Goal: Transaction & Acquisition: Purchase product/service

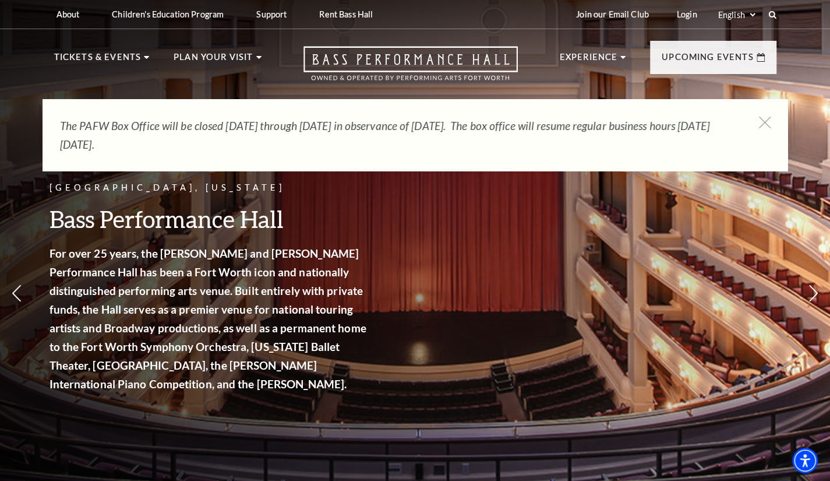
click at [770, 15] on icon at bounding box center [772, 14] width 8 height 8
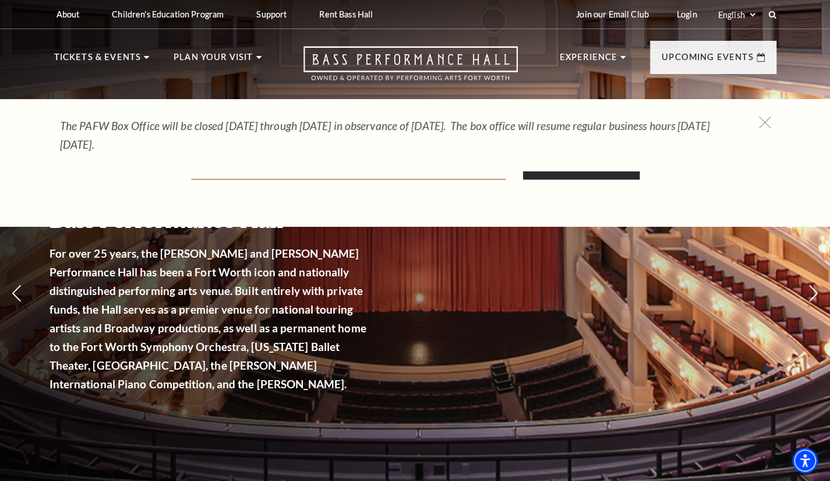
click at [234, 175] on input "Text field" at bounding box center [348, 168] width 315 height 24
paste input "A Beautiful Noise: The [PERSON_NAME] Musical"
type input "A Beautiful Noise: The [PERSON_NAME] Musical"
click at [555, 175] on input "Search" at bounding box center [581, 163] width 117 height 33
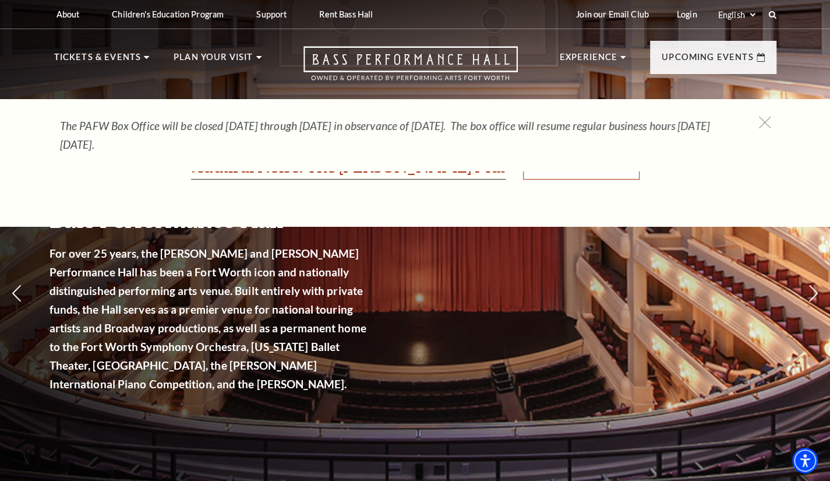
scroll to position [0, 0]
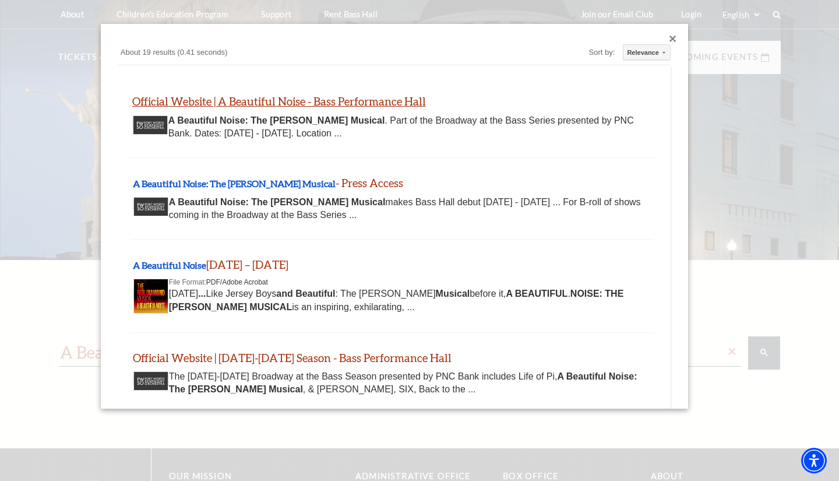
click at [190, 102] on link "Official Website | A Beautiful Noise - Bass Performance Hall" at bounding box center [279, 100] width 294 height 13
click at [221, 102] on link "Official Website | A Beautiful Noise - Bass Performance Hall" at bounding box center [279, 100] width 294 height 13
click at [669, 39] on div "Close dialog" at bounding box center [672, 39] width 7 height 7
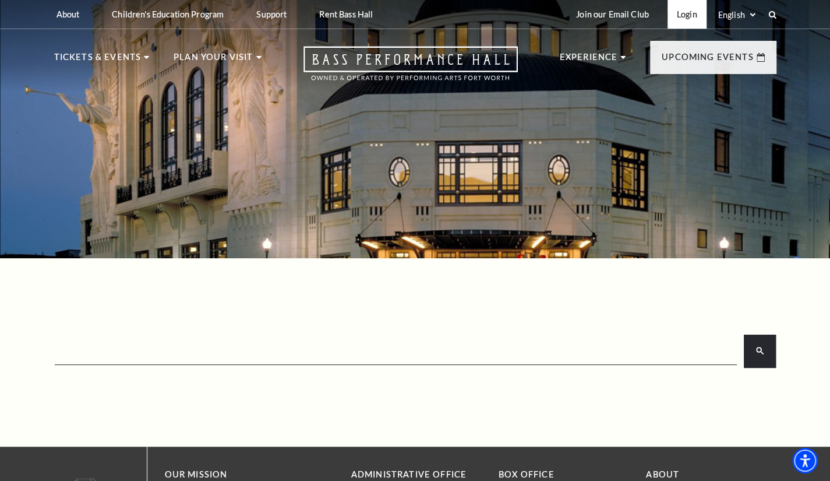
click at [690, 13] on link "Login" at bounding box center [687, 14] width 39 height 29
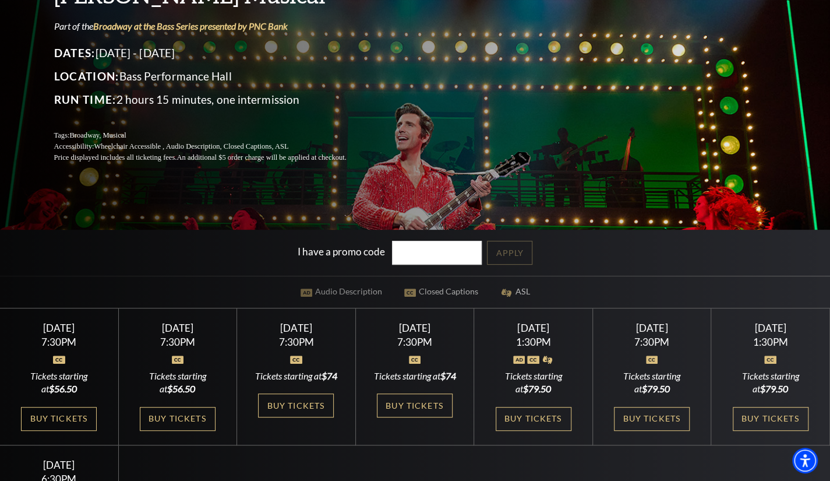
scroll to position [175, 0]
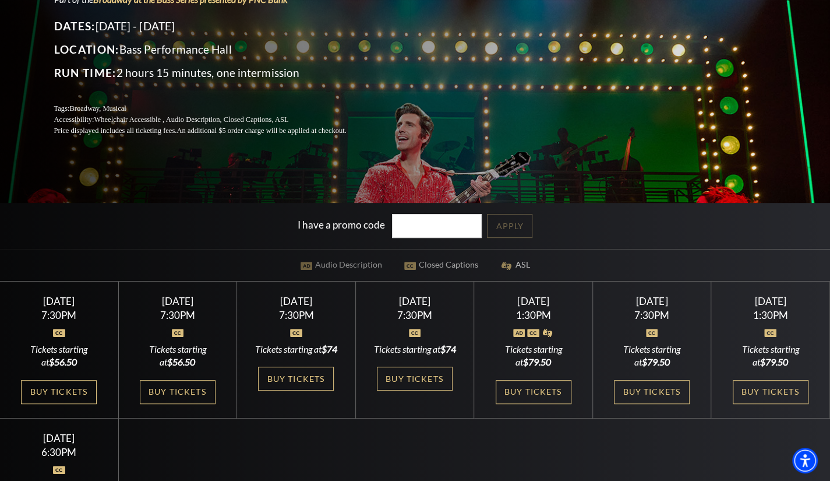
click at [57, 376] on div "Tuesday October 28 7:30PM Tickets starting at $56.50 Buy Tickets" at bounding box center [59, 349] width 119 height 137
click at [54, 384] on link "Buy Tickets" at bounding box center [59, 392] width 76 height 24
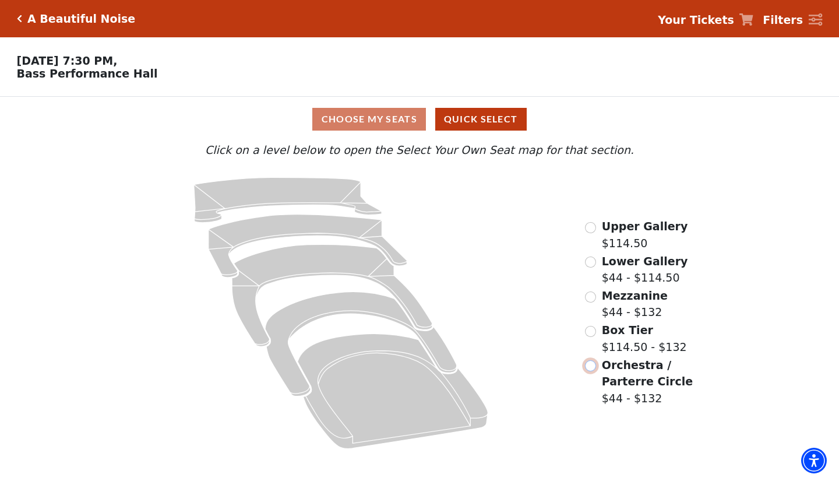
click at [592, 370] on input "Orchestra / Parterre Circle$44 - $132\a" at bounding box center [590, 365] width 11 height 11
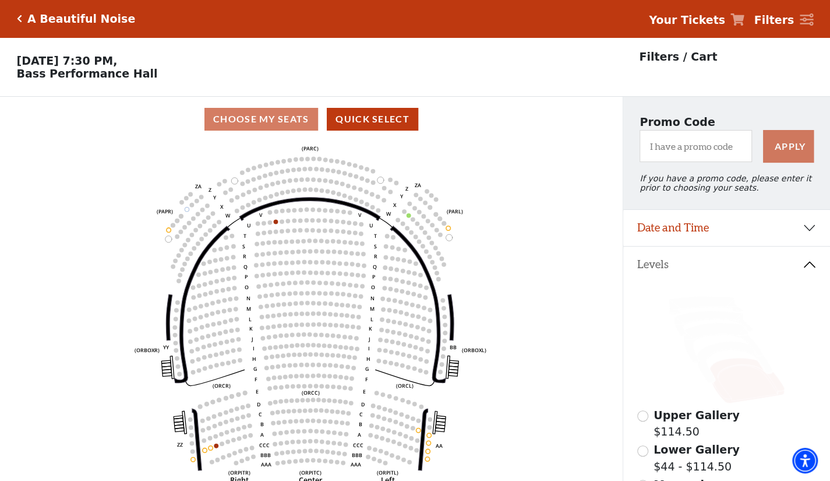
scroll to position [54, 0]
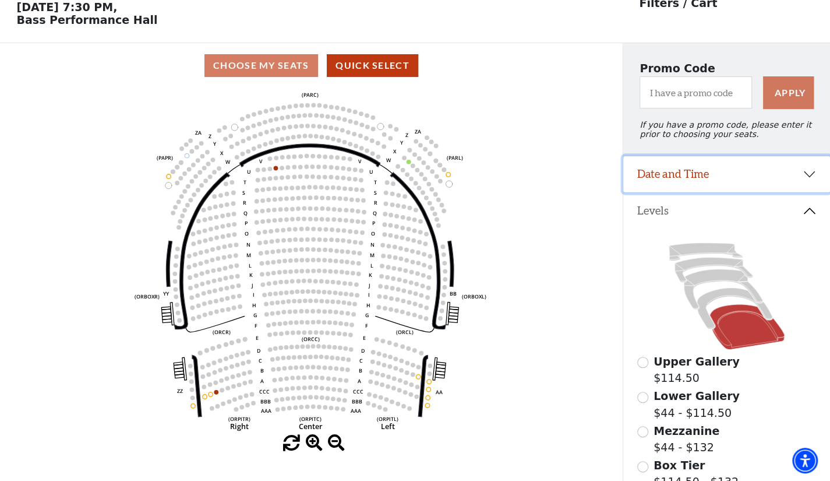
click at [767, 174] on button "Date and Time" at bounding box center [726, 174] width 207 height 36
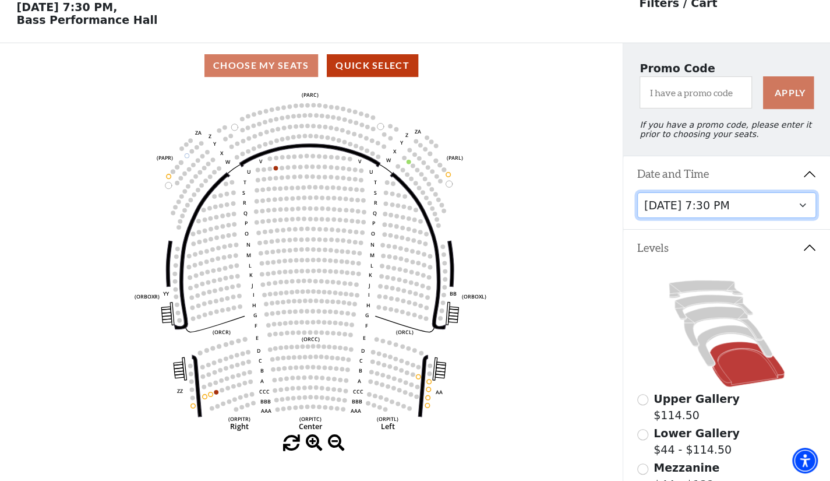
click at [774, 208] on select "[DATE] 7:30 PM [DATE] 7:30 PM [DATE] 7:30 PM [DATE] 7:30 PM [DATE] 1:30 PM [DAT…" at bounding box center [726, 205] width 179 height 26
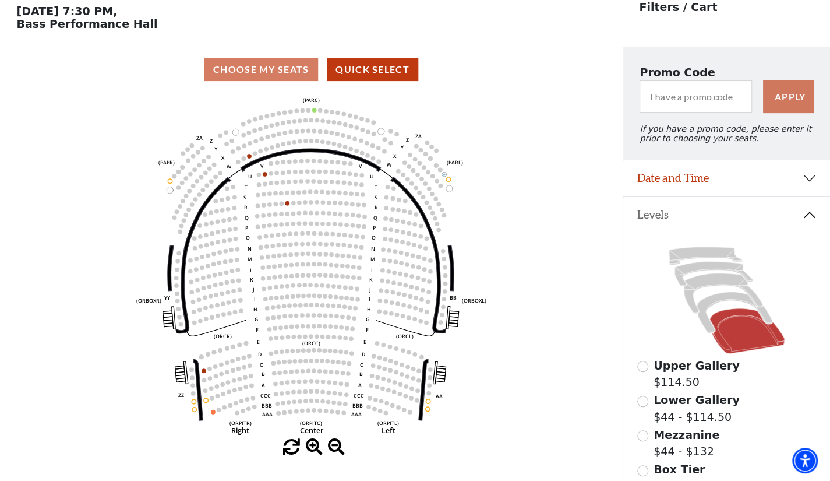
scroll to position [54, 0]
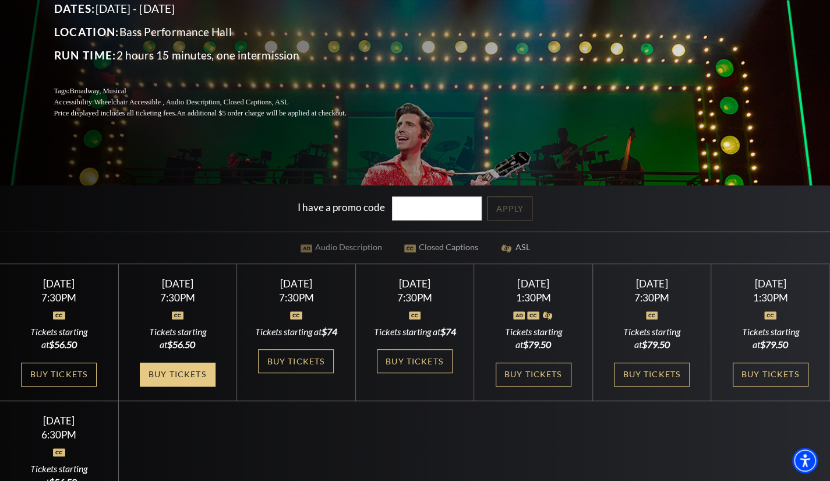
scroll to position [233, 0]
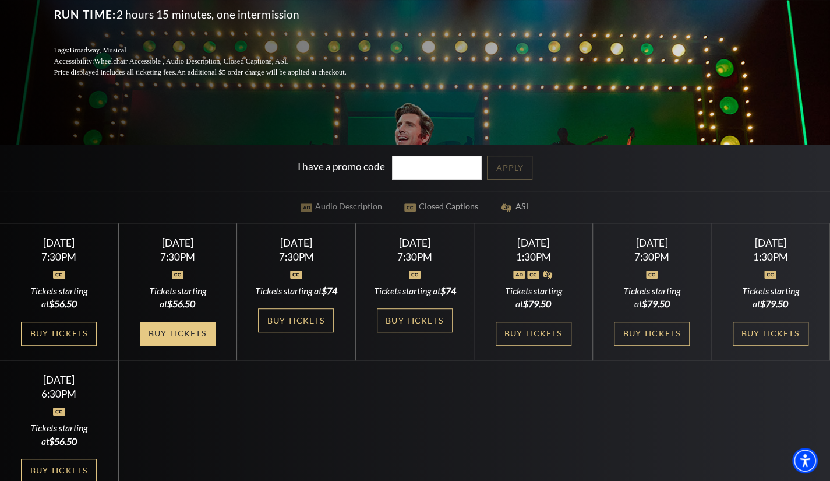
click at [182, 345] on link "Buy Tickets" at bounding box center [178, 334] width 76 height 24
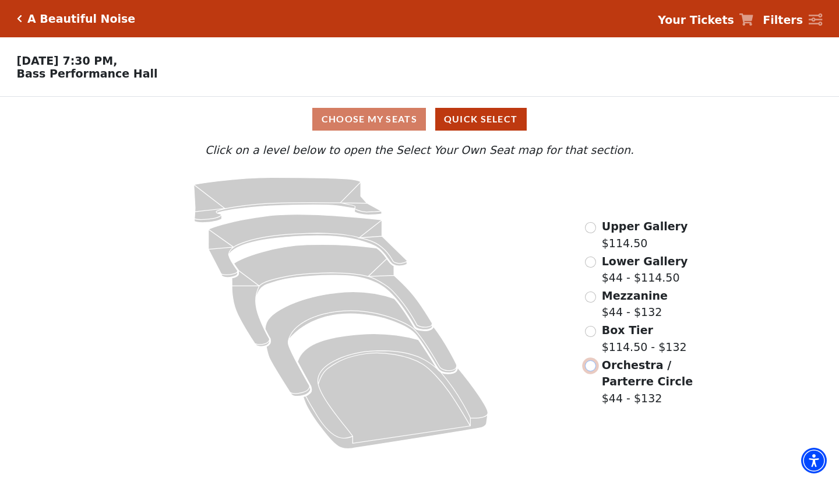
click at [591, 371] on input "Orchestra / Parterre Circle$44 - $132\a" at bounding box center [590, 365] width 11 height 11
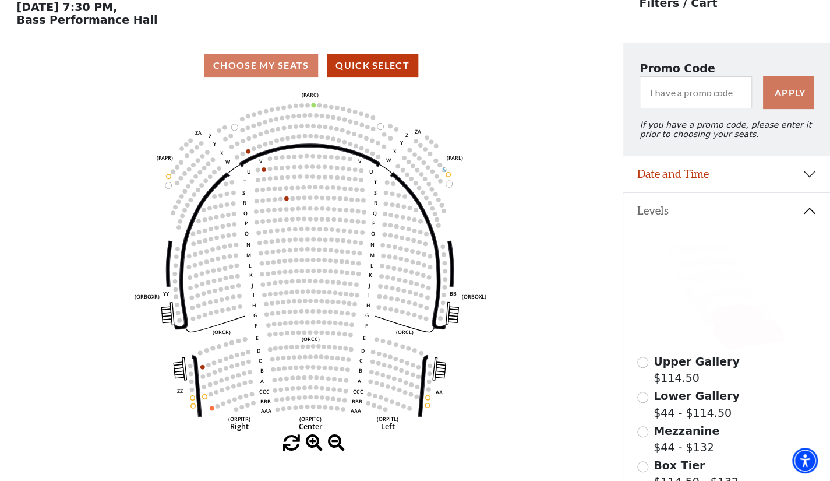
scroll to position [54, 0]
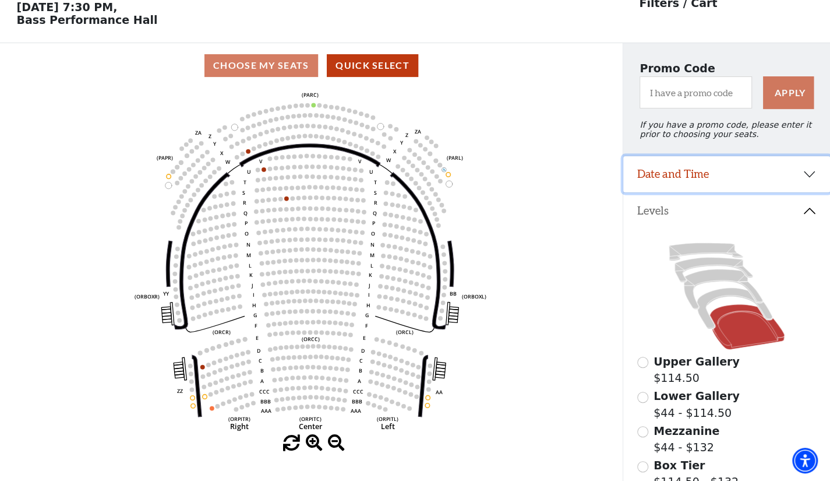
click at [709, 176] on button "Date and Time" at bounding box center [726, 174] width 207 height 36
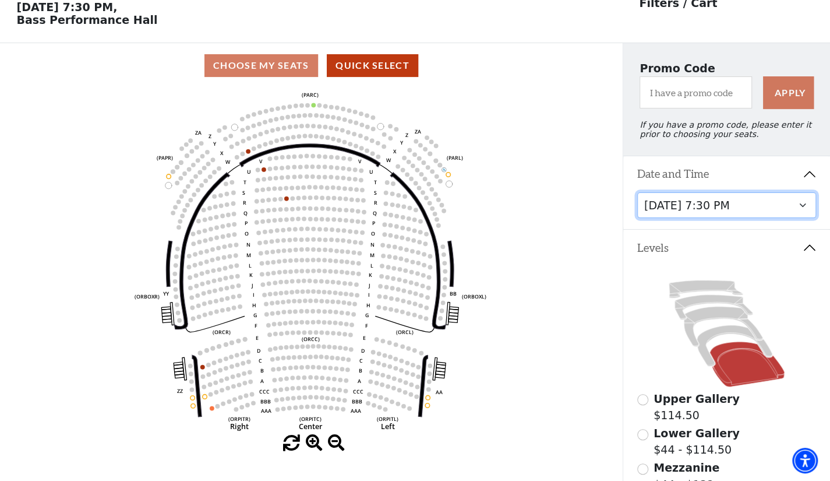
drag, startPoint x: 769, startPoint y: 215, endPoint x: 779, endPoint y: 223, distance: 12.9
click at [769, 215] on select "Tuesday, October 28 at 7:30 PM Wednesday, October 29 at 7:30 PM Thursday, Octob…" at bounding box center [726, 205] width 179 height 26
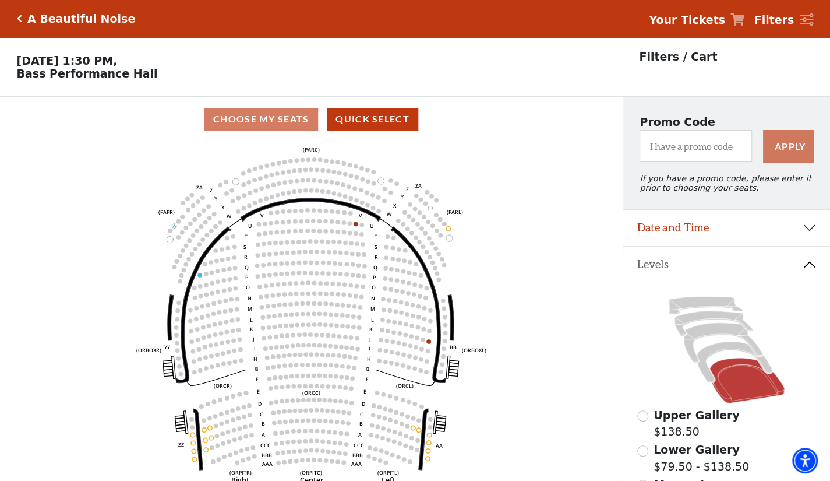
scroll to position [58, 0]
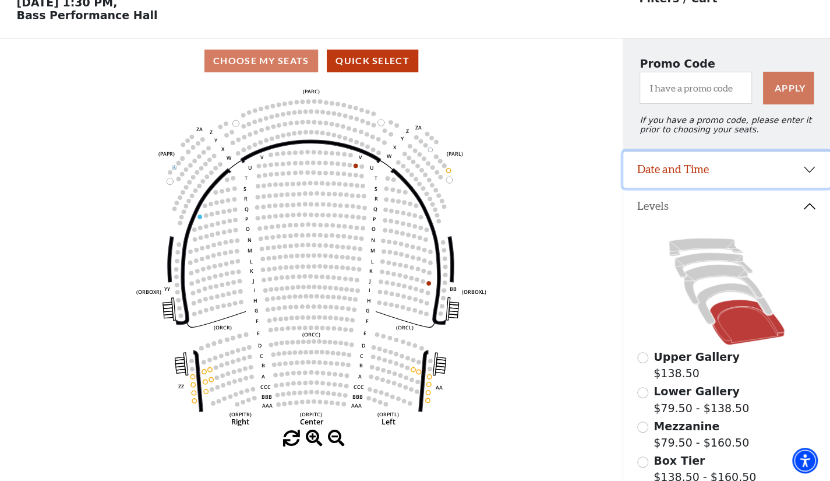
click at [730, 173] on button "Date and Time" at bounding box center [726, 169] width 207 height 36
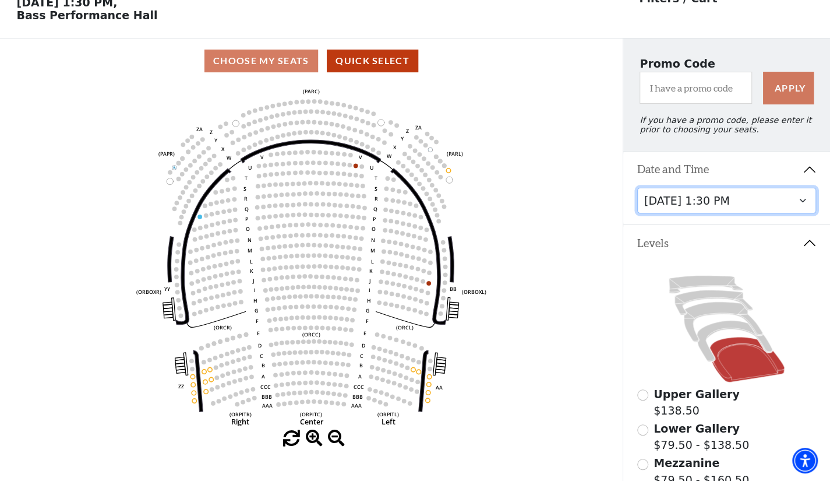
drag, startPoint x: 727, startPoint y: 209, endPoint x: 736, endPoint y: 218, distance: 13.2
click at [727, 209] on select "Tuesday, October 28 at 7:30 PM Wednesday, October 29 at 7:30 PM Thursday, Octob…" at bounding box center [726, 201] width 179 height 26
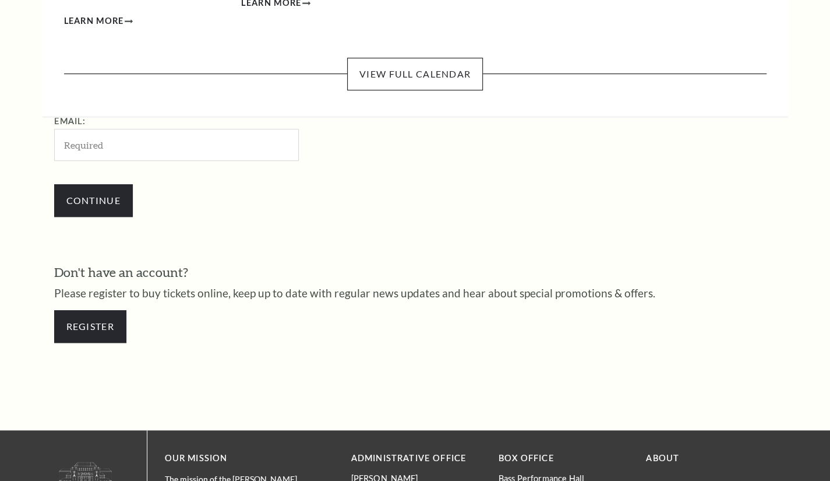
scroll to position [333, 0]
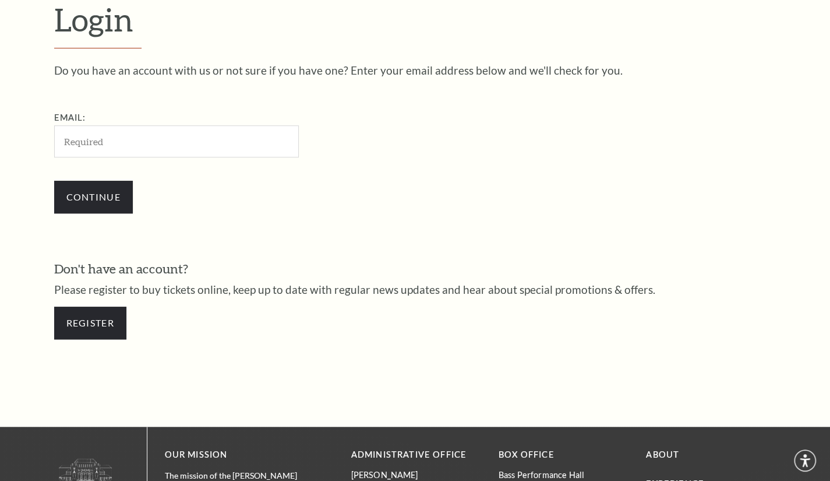
click at [130, 140] on input "Email:" at bounding box center [176, 141] width 245 height 32
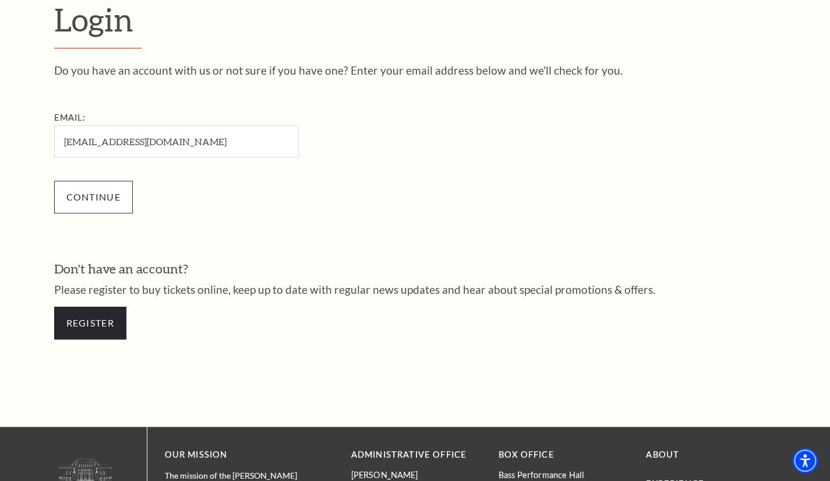
type input "ahtesaforter18@gmail.com"
click at [79, 194] on input "Continue" at bounding box center [93, 197] width 79 height 33
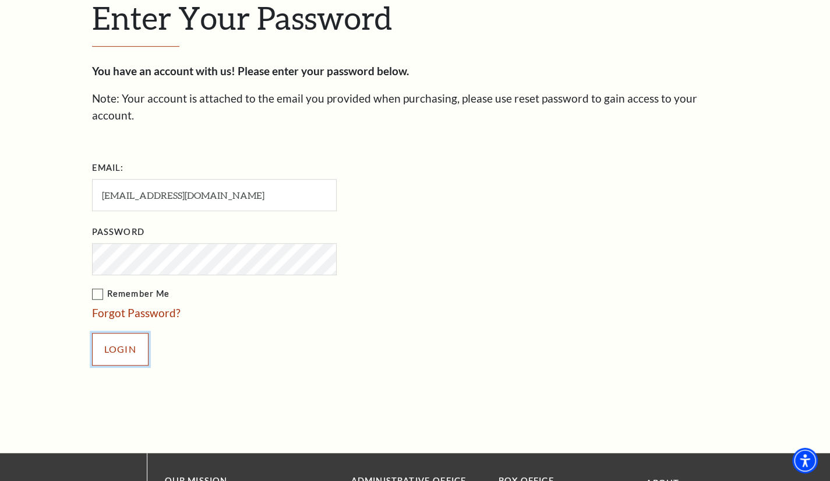
drag, startPoint x: 115, startPoint y: 334, endPoint x: 121, endPoint y: 333, distance: 6.4
click at [114, 334] on input "Login" at bounding box center [120, 349] width 57 height 33
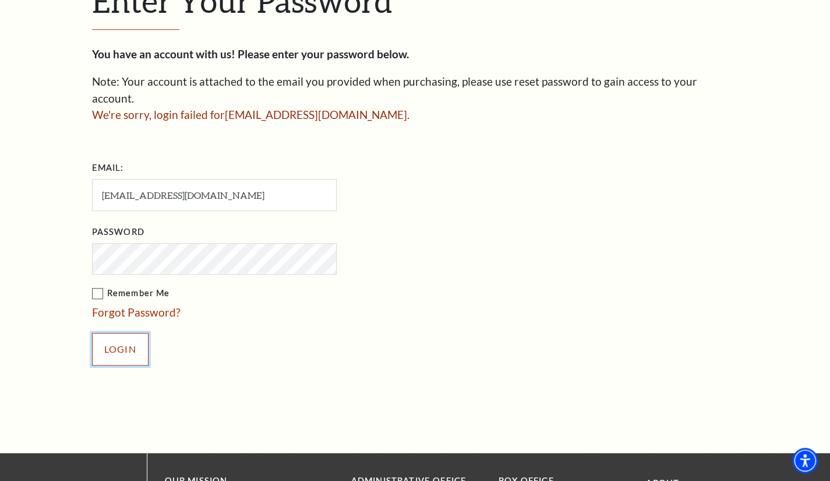
click at [130, 333] on input "Login" at bounding box center [120, 349] width 57 height 33
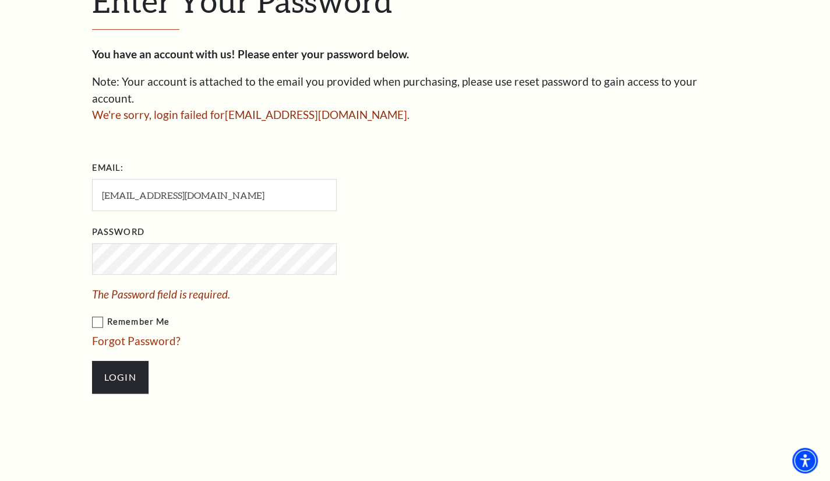
click at [115, 224] on li "Password The Password field is required." at bounding box center [272, 263] width 361 height 80
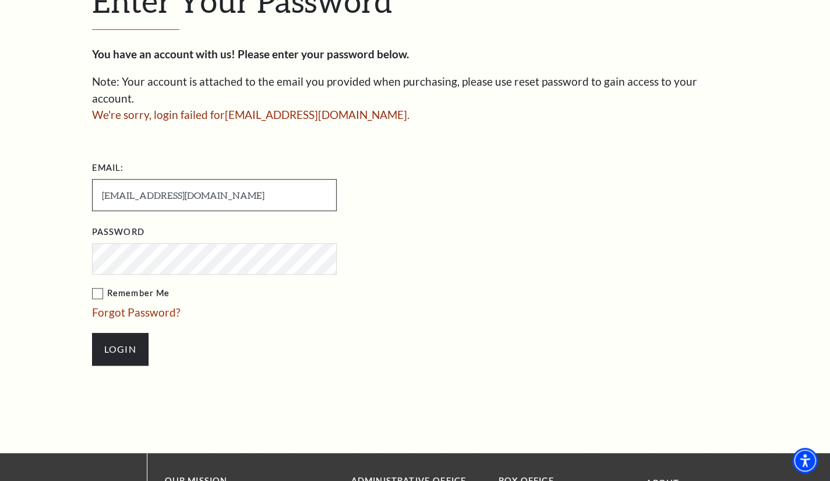
drag, startPoint x: 232, startPoint y: 188, endPoint x: 67, endPoint y: 194, distance: 165.6
click at [51, 186] on div "Enter Your Password You have an account with us! Please enter your password bel…" at bounding box center [415, 179] width 830 height 546
paste input "kennethbirdman1321"
type input "kennethbirdman1321@gmail.com"
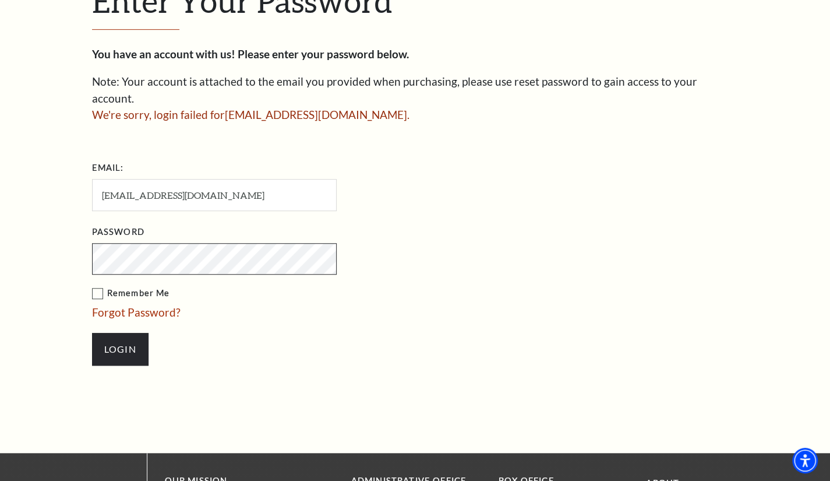
click at [52, 244] on div "Enter Your Password You have an account with us! Please enter your password bel…" at bounding box center [415, 179] width 830 height 546
click at [104, 333] on input "Login" at bounding box center [120, 349] width 57 height 33
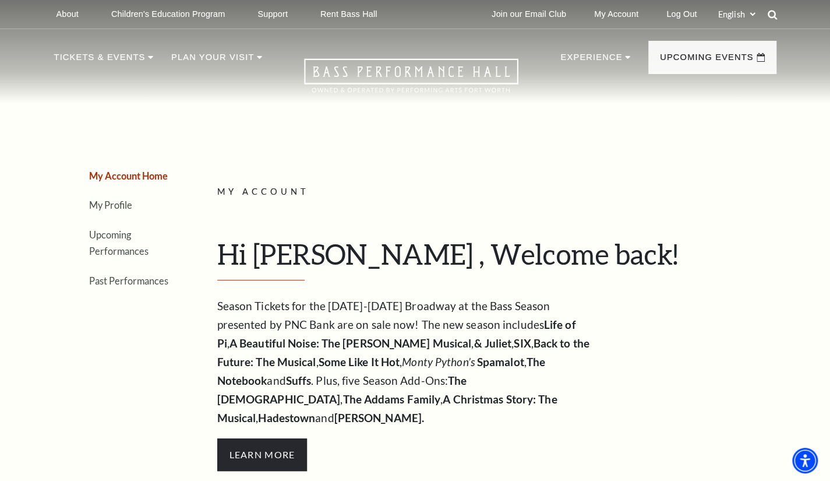
click at [772, 15] on icon at bounding box center [772, 14] width 10 height 10
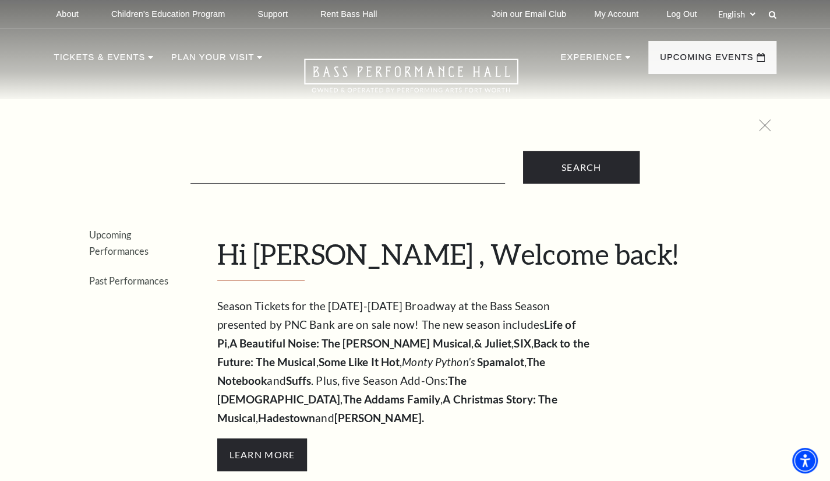
drag, startPoint x: 304, startPoint y: 154, endPoint x: 291, endPoint y: 164, distance: 16.2
click at [303, 154] on form "Search" at bounding box center [415, 167] width 711 height 33
click at [278, 173] on input "Text field" at bounding box center [347, 172] width 315 height 24
type input "Six The Musical"
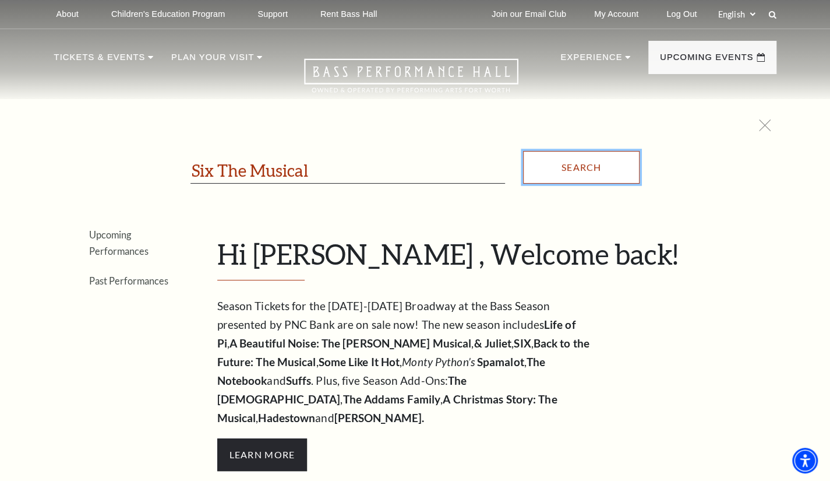
click at [568, 165] on input "Search" at bounding box center [581, 167] width 117 height 33
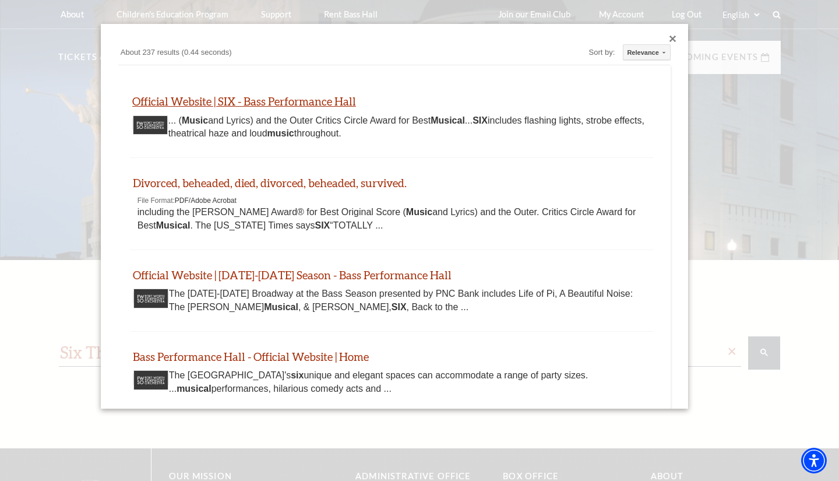
click at [152, 101] on link "Official Website | SIX - Bass Performance Hall" at bounding box center [244, 100] width 224 height 13
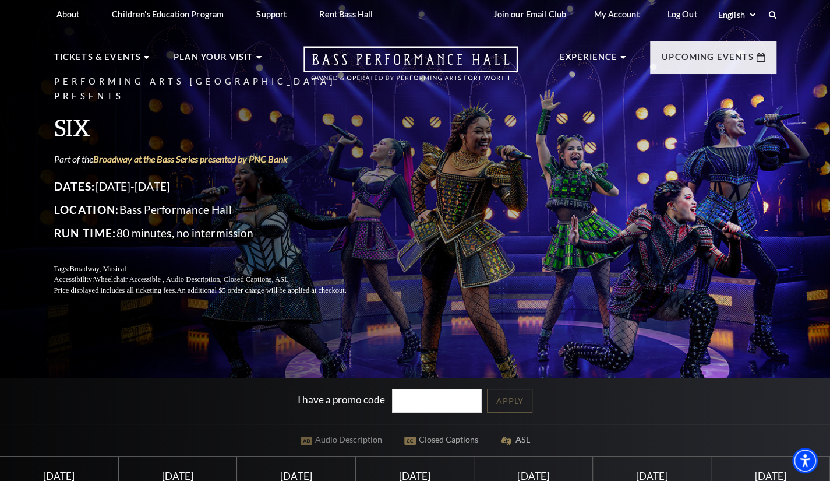
click at [769, 8] on div "Join our Email Club My Account Log Out Select: English Español" at bounding box center [630, 14] width 292 height 29
click at [771, 16] on icon at bounding box center [772, 14] width 8 height 8
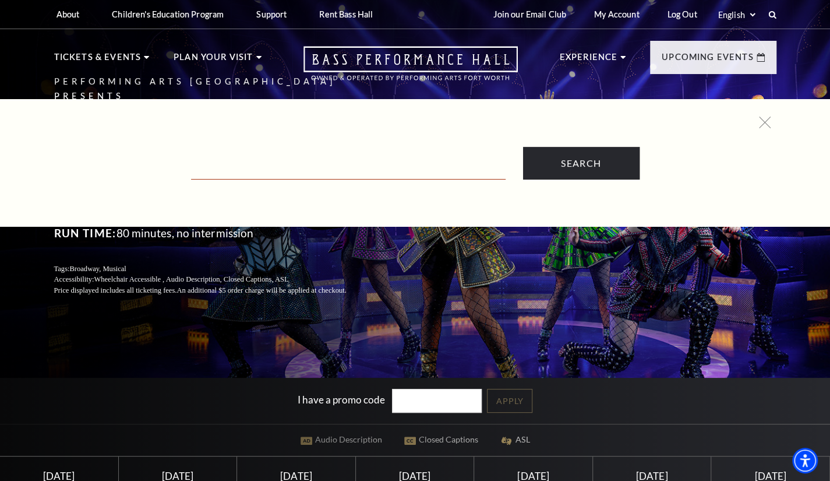
click at [261, 160] on input "Text field" at bounding box center [348, 168] width 315 height 24
paste input "Monty Python's Spamalot"
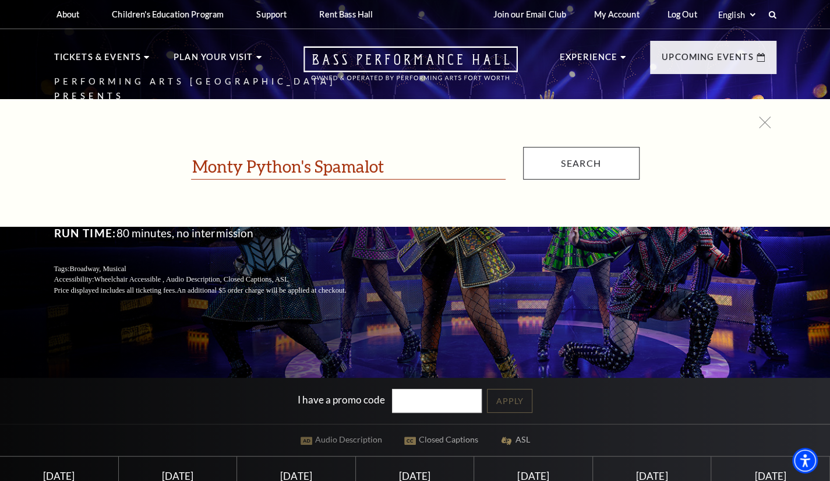
type input "Monty Python's Spamalot"
click at [592, 161] on input "Search" at bounding box center [581, 163] width 117 height 33
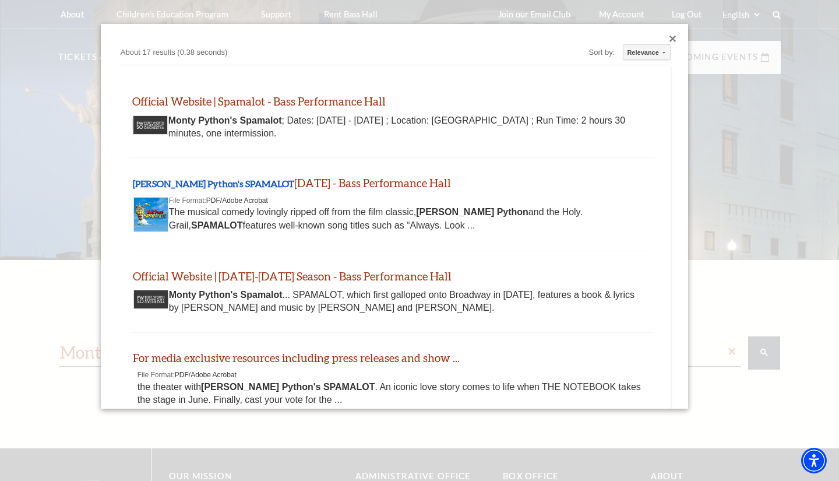
click at [211, 93] on div "Official Website | Spamalot - Bass Performance Hall www.basshall.com https://ww…" at bounding box center [392, 117] width 524 height 81
click at [204, 105] on link "Official Website | Spamalot - Bass Performance Hall" at bounding box center [258, 100] width 253 height 13
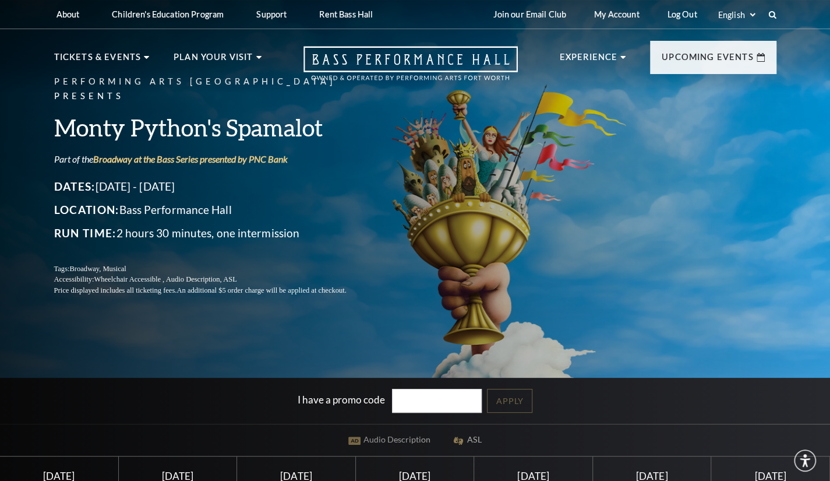
scroll to position [175, 0]
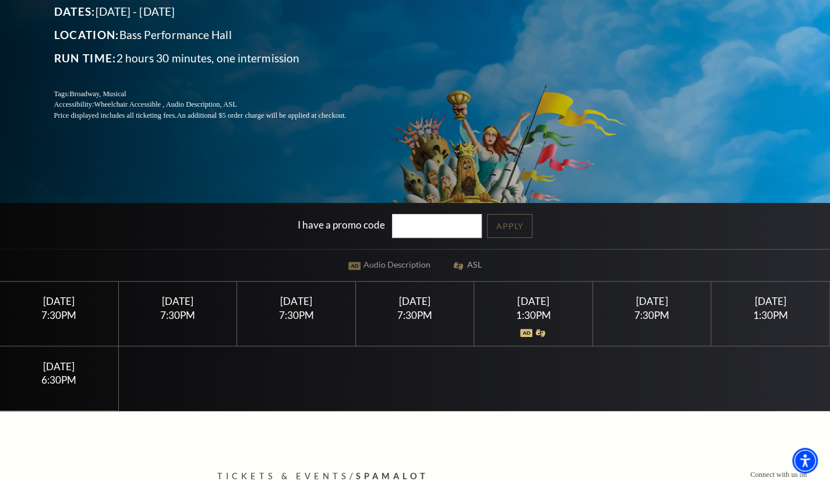
click at [178, 319] on div "7:30PM" at bounding box center [177, 315] width 90 height 10
click at [53, 310] on div "7:30PM" at bounding box center [59, 315] width 90 height 10
click at [426, 224] on input "I have a promo code" at bounding box center [437, 226] width 90 height 24
type input "BASS"
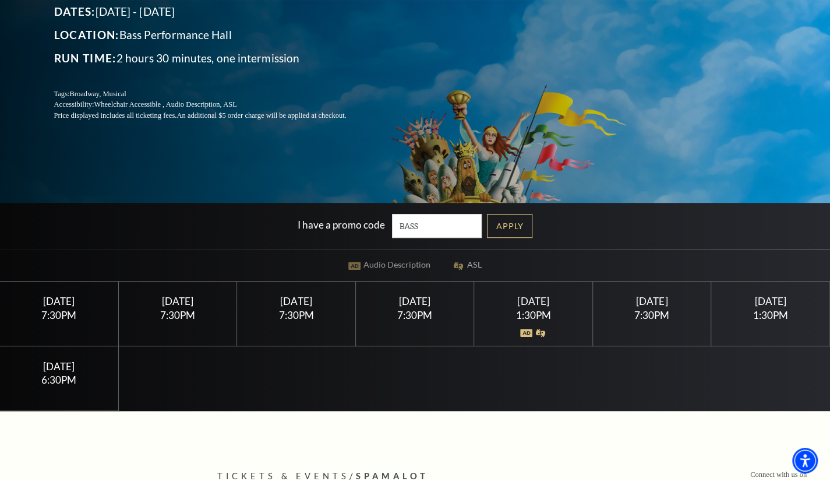
click at [118, 310] on div "Tuesday April 28 7:30PM" at bounding box center [59, 313] width 119 height 65
click at [218, 312] on div "7:30PM" at bounding box center [177, 315] width 90 height 10
click at [459, 218] on input "BASS" at bounding box center [437, 226] width 90 height 24
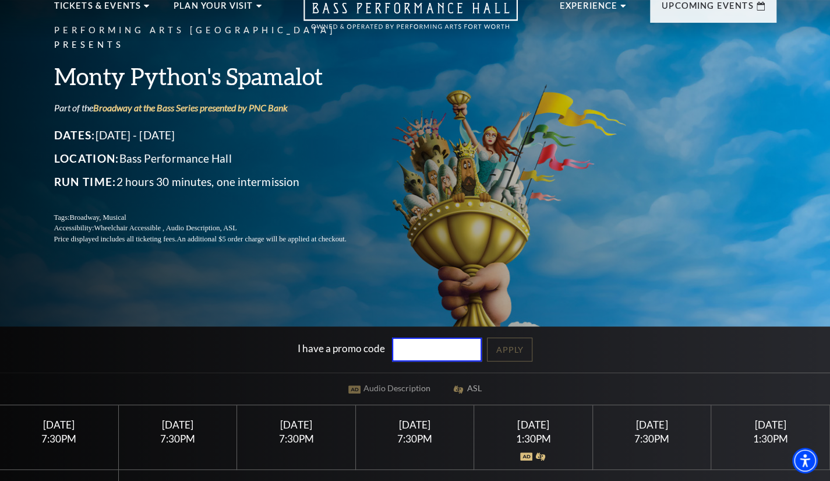
scroll to position [0, 0]
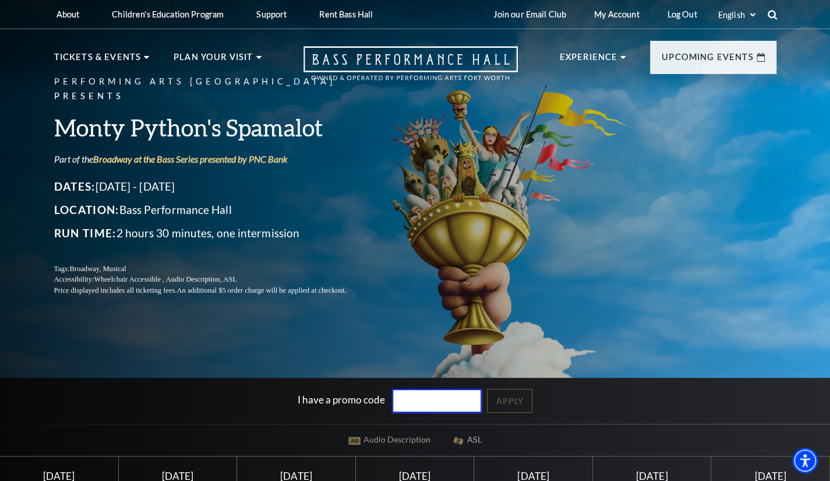
click at [771, 16] on icon at bounding box center [772, 14] width 10 height 10
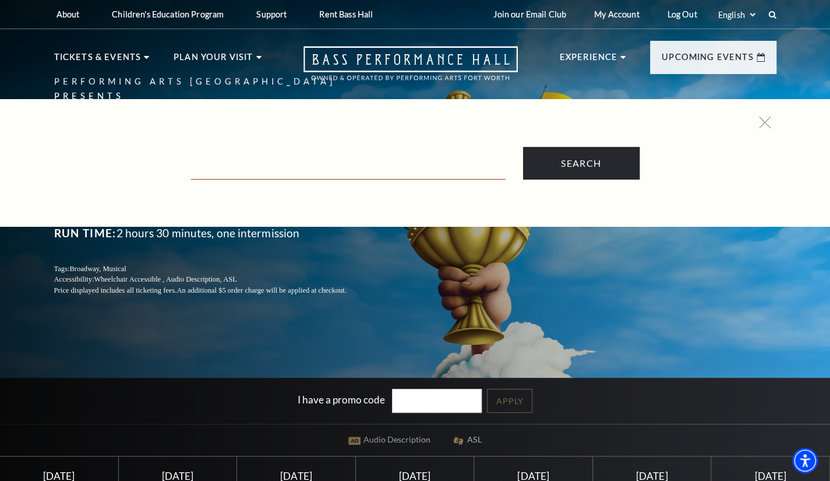
click at [299, 163] on input "Text field" at bounding box center [348, 168] width 315 height 24
paste input "Hadestown"
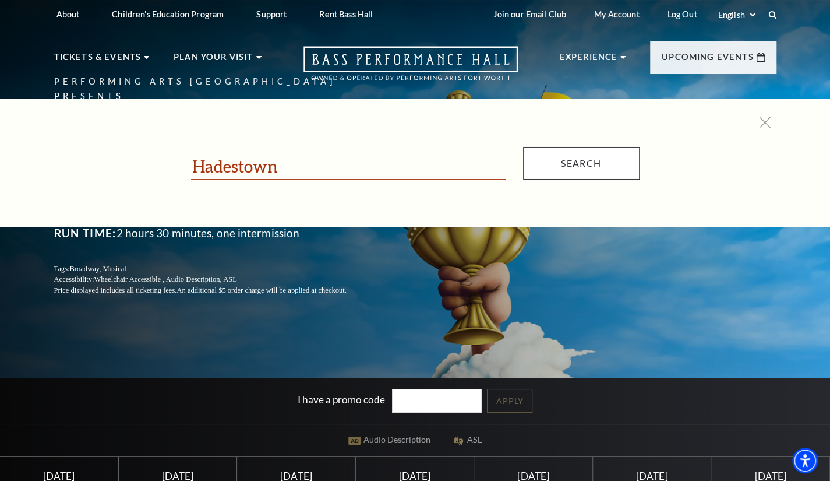
type input "Hadestown"
click at [595, 171] on input "Search" at bounding box center [581, 163] width 117 height 33
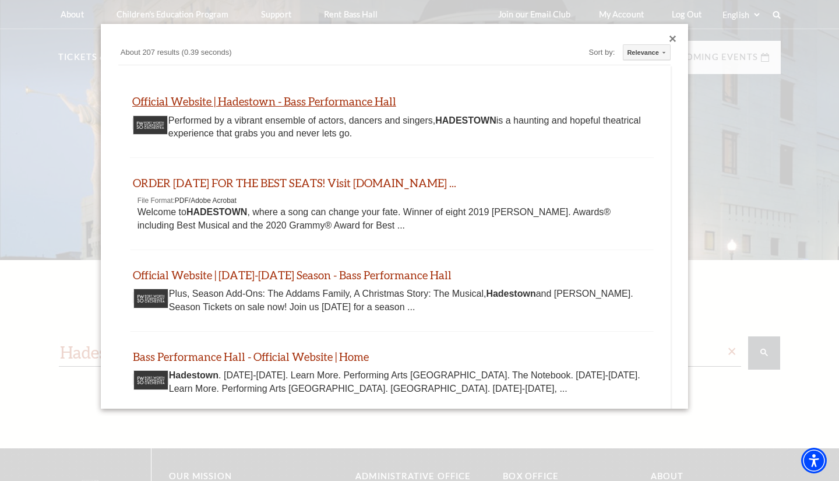
click at [139, 94] on link "Official Website | Hadestown - Bass Performance Hall" at bounding box center [264, 100] width 264 height 13
click at [669, 36] on div "Close dialog" at bounding box center [672, 39] width 7 height 7
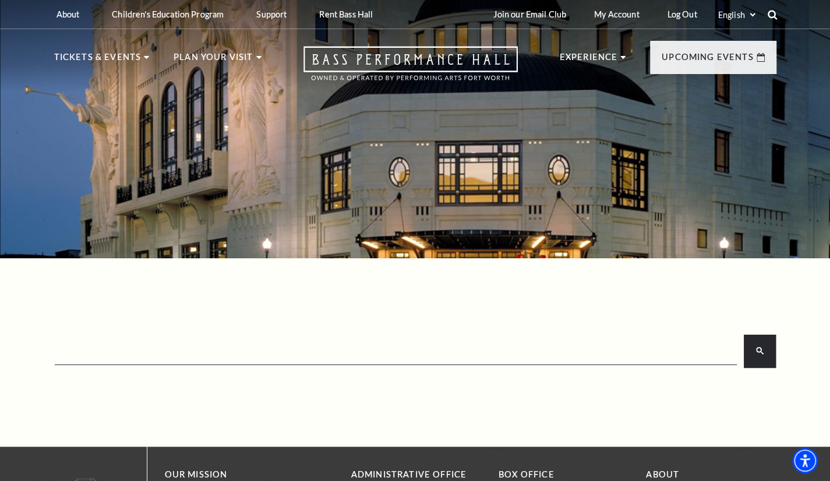
click at [769, 12] on use at bounding box center [771, 14] width 9 height 9
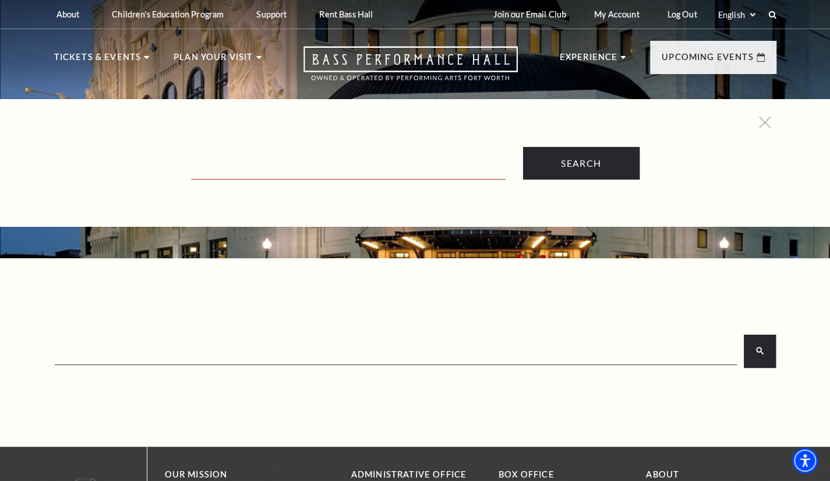
click at [294, 164] on input "Text field" at bounding box center [348, 168] width 315 height 24
paste input "[PERSON_NAME]"
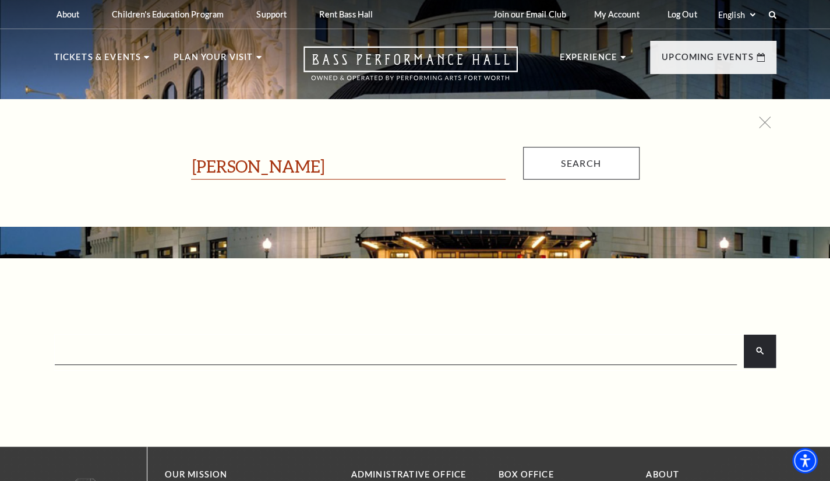
type input "[PERSON_NAME]"
click at [581, 160] on input "Search" at bounding box center [581, 163] width 117 height 33
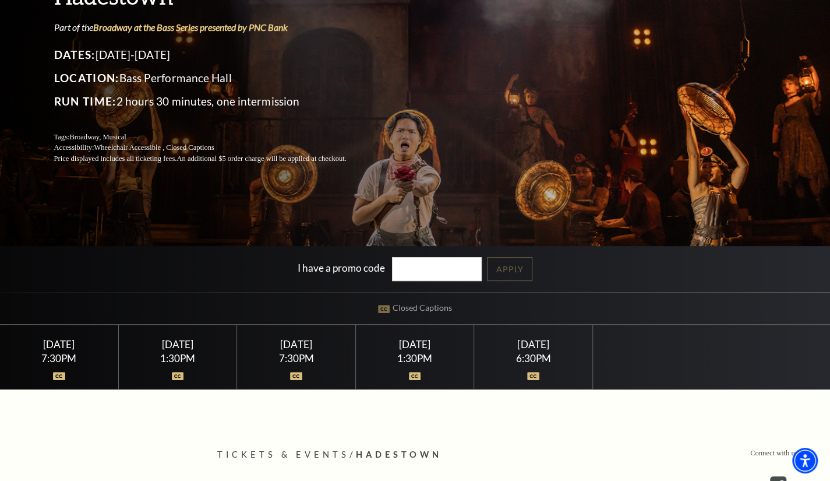
scroll to position [117, 0]
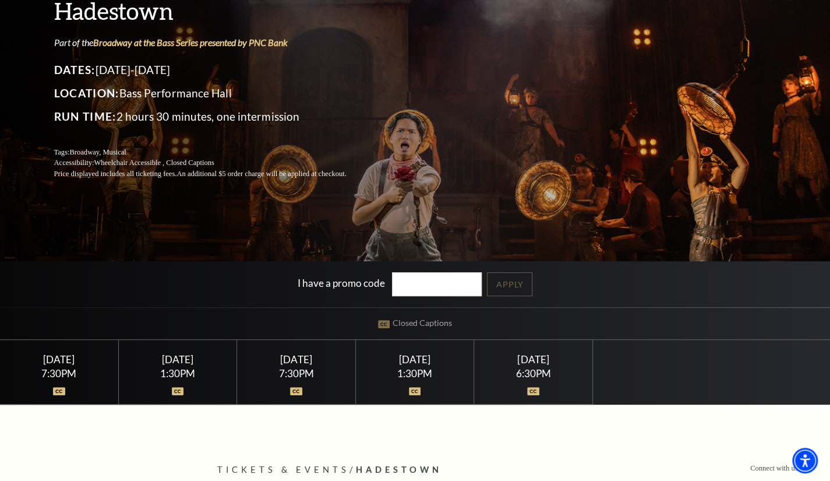
click at [213, 382] on div at bounding box center [177, 384] width 90 height 12
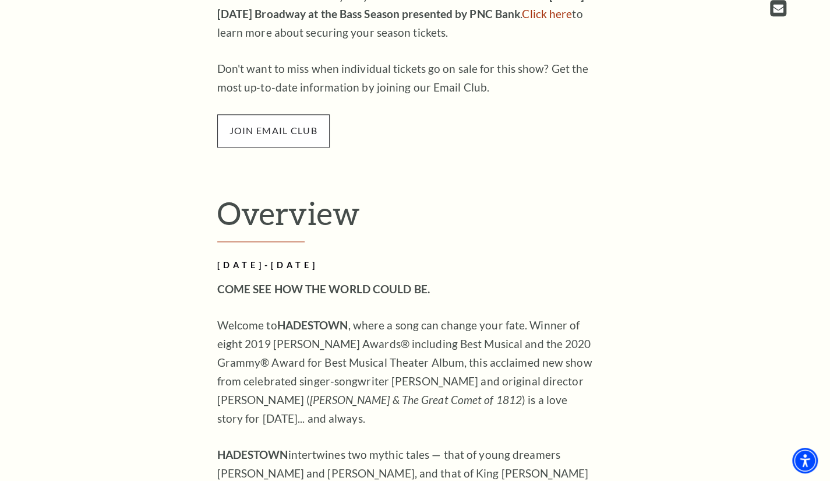
scroll to position [757, 0]
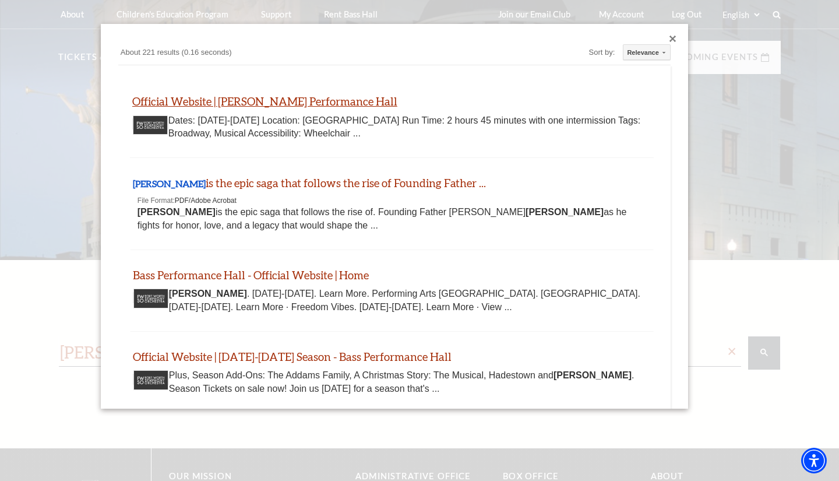
click at [168, 104] on link "Official Website | [PERSON_NAME] Performance Hall" at bounding box center [264, 100] width 265 height 13
click at [160, 258] on div "Bass Performance Hall - Official Website | Home www.basshall.com https://www.ba…" at bounding box center [392, 290] width 524 height 81
click at [669, 40] on div at bounding box center [672, 39] width 7 height 7
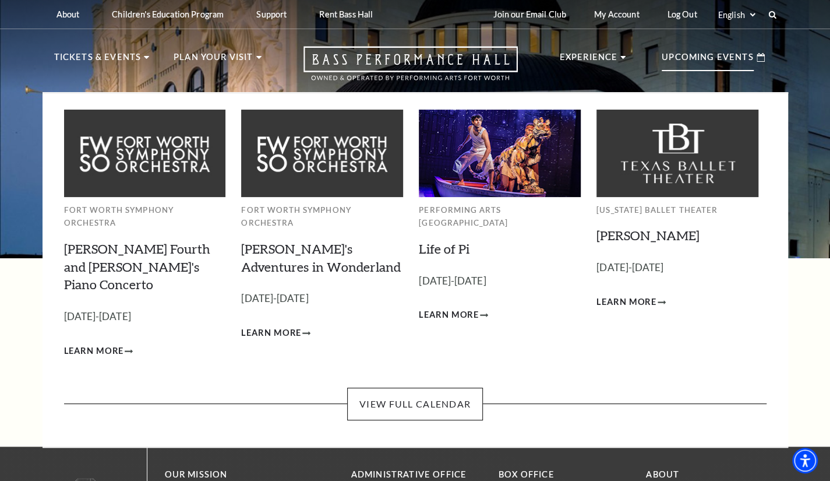
click at [739, 63] on p "Upcoming Events" at bounding box center [708, 60] width 92 height 21
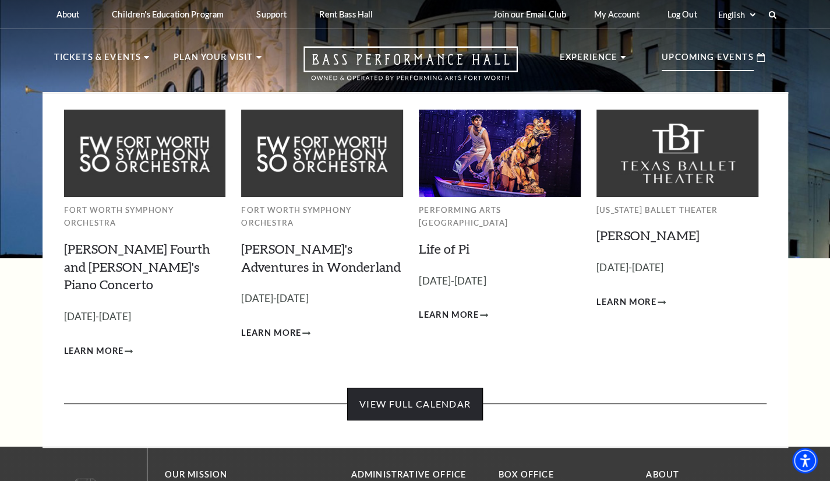
click at [402, 387] on link "View Full Calendar" at bounding box center [415, 403] width 136 height 33
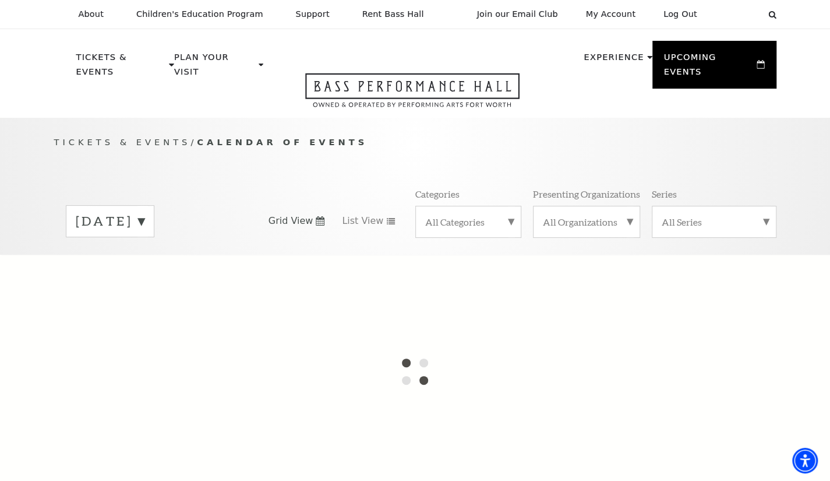
click at [144, 212] on label "[DATE]" at bounding box center [110, 221] width 69 height 18
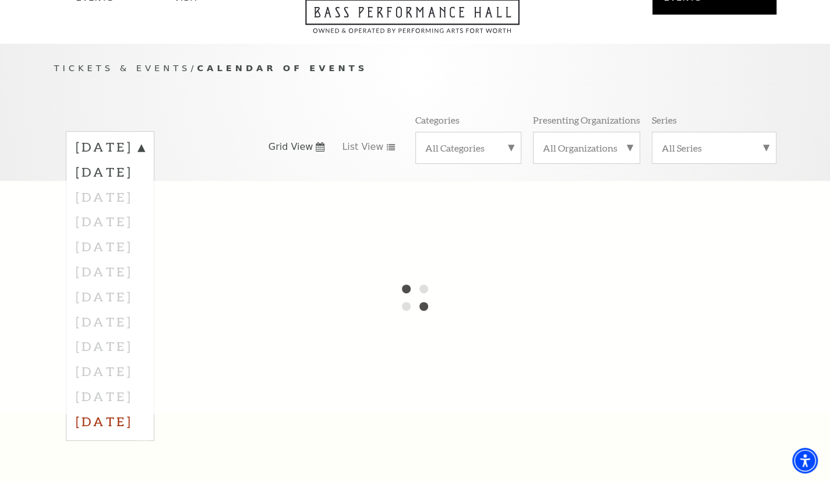
scroll to position [117, 0]
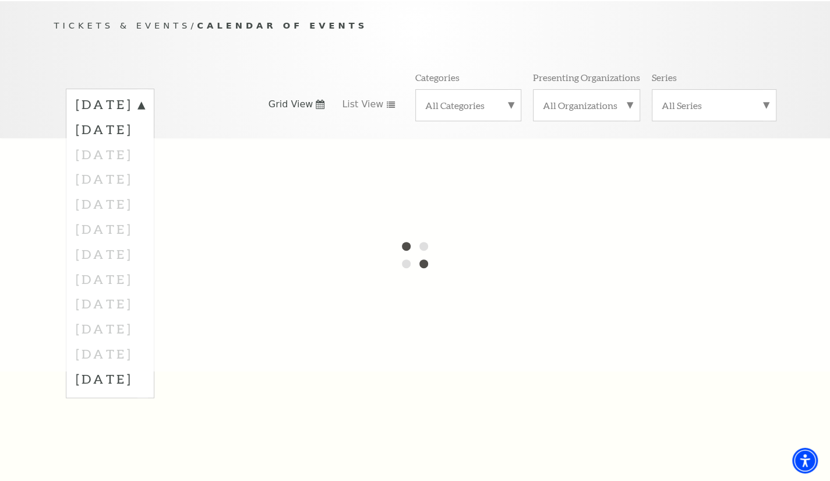
click at [123, 344] on div at bounding box center [415, 254] width 830 height 233
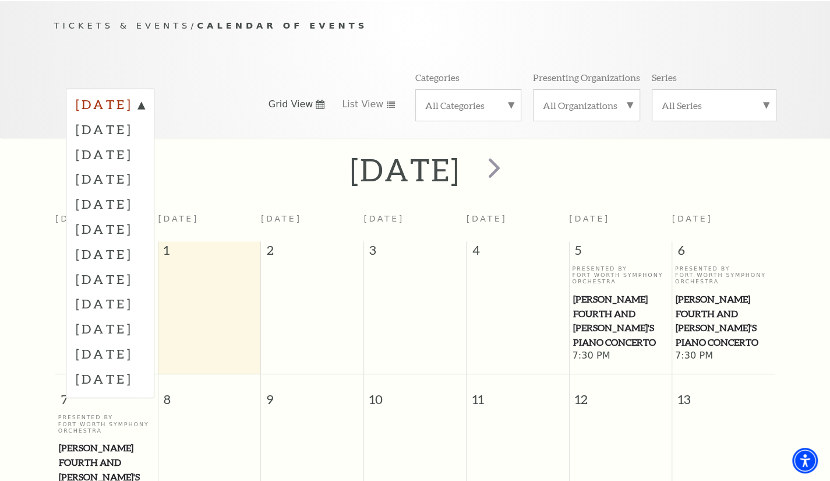
scroll to position [103, 0]
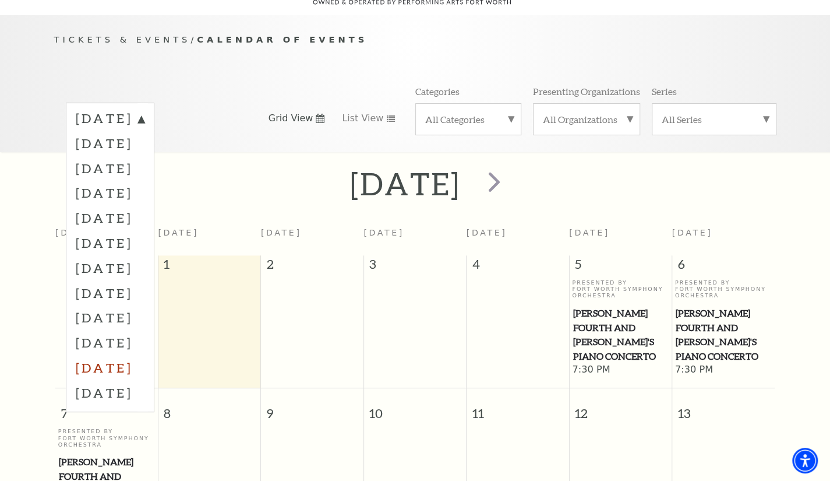
click at [103, 355] on label "July 2026" at bounding box center [110, 367] width 69 height 25
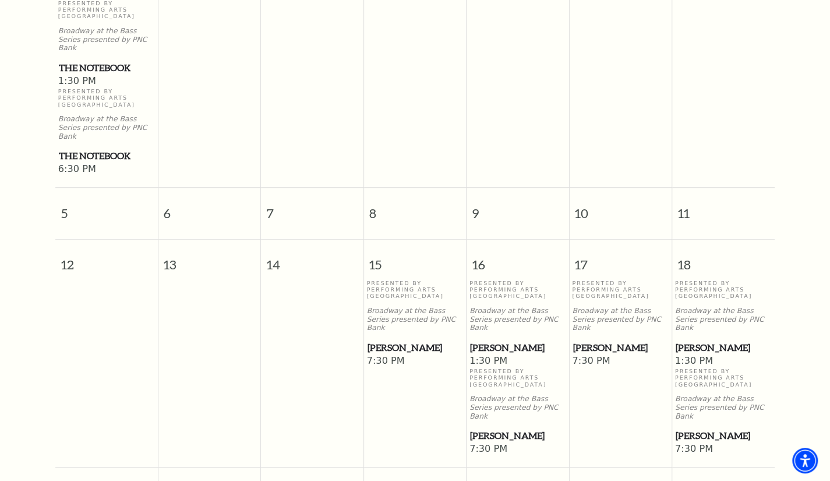
scroll to position [336, 0]
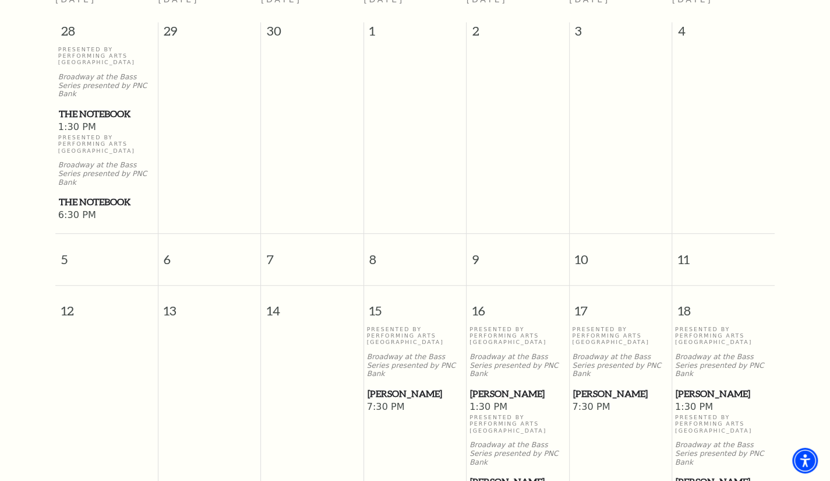
click at [395, 348] on div "Presented By Performing Arts Fort Worth Broadway at the Bass Series presented b…" at bounding box center [415, 363] width 97 height 75
click at [386, 386] on span "[PERSON_NAME]" at bounding box center [416, 393] width 96 height 15
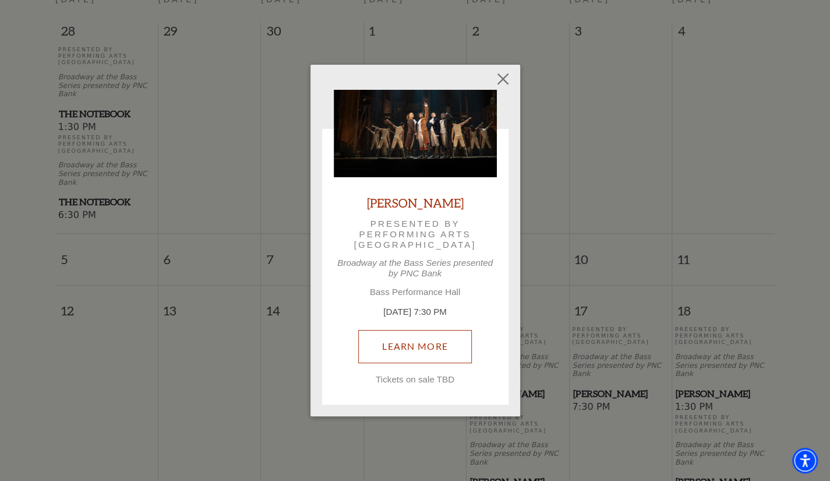
click at [405, 350] on link "Learn More" at bounding box center [415, 346] width 114 height 33
